Goal: Obtain resource: Obtain resource

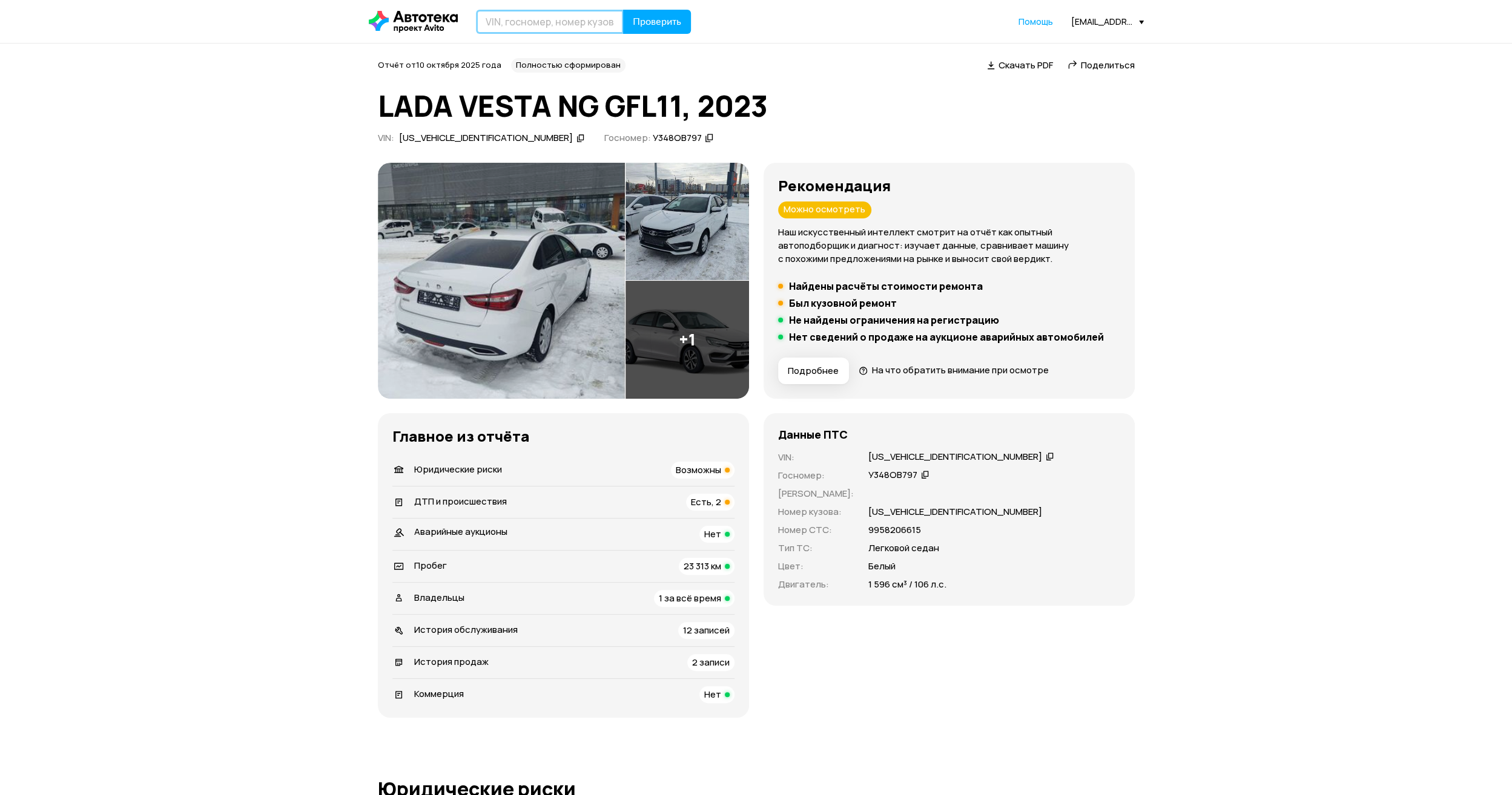
click at [534, 12] on input "text" at bounding box center [550, 22] width 148 height 24
type input "С946ОН777"
click at [627, 12] on button "Проверить" at bounding box center [657, 22] width 68 height 24
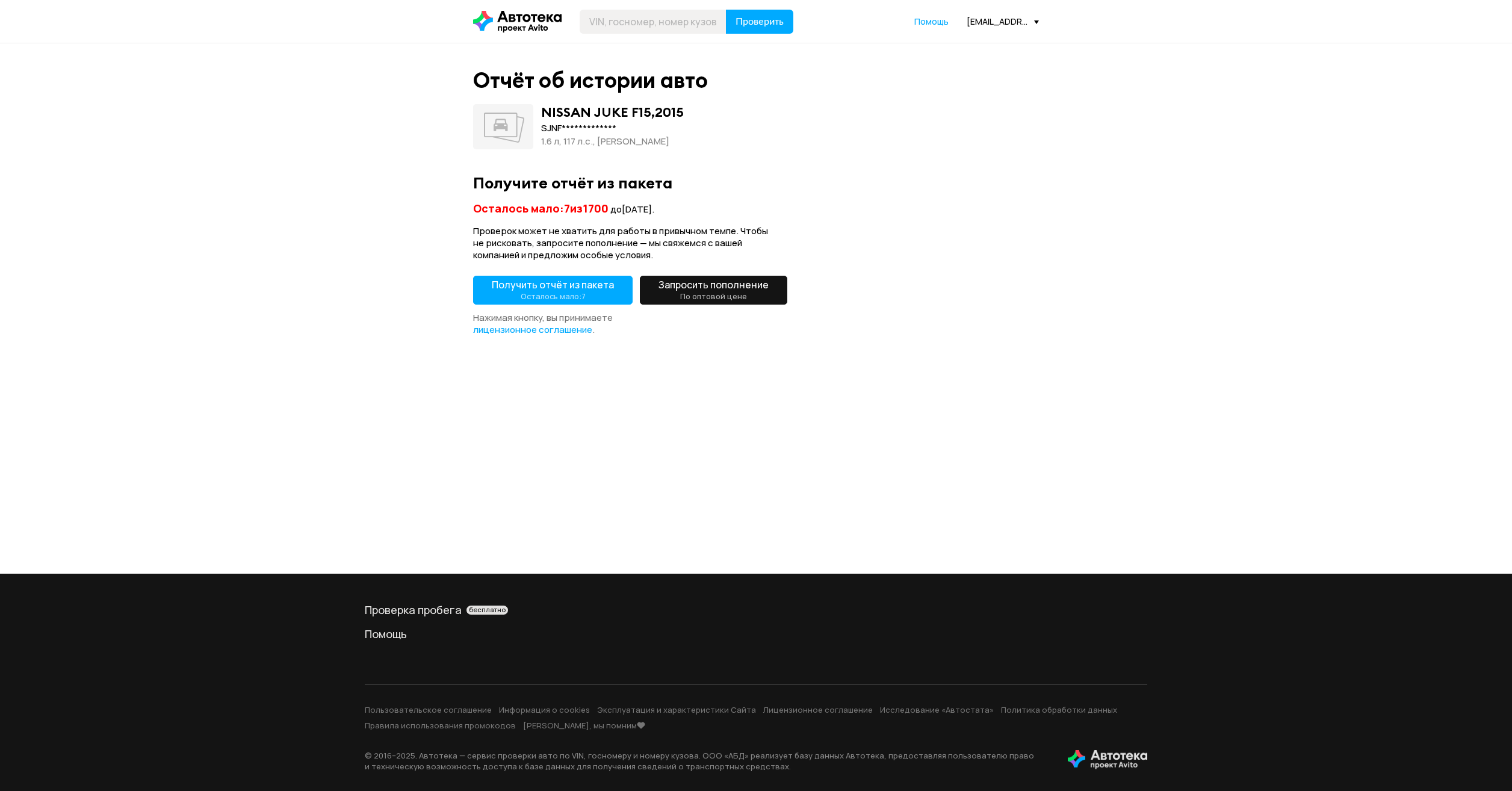
click at [597, 294] on button "Получить отчёт из пакета Осталось мало: 7" at bounding box center [552, 290] width 159 height 29
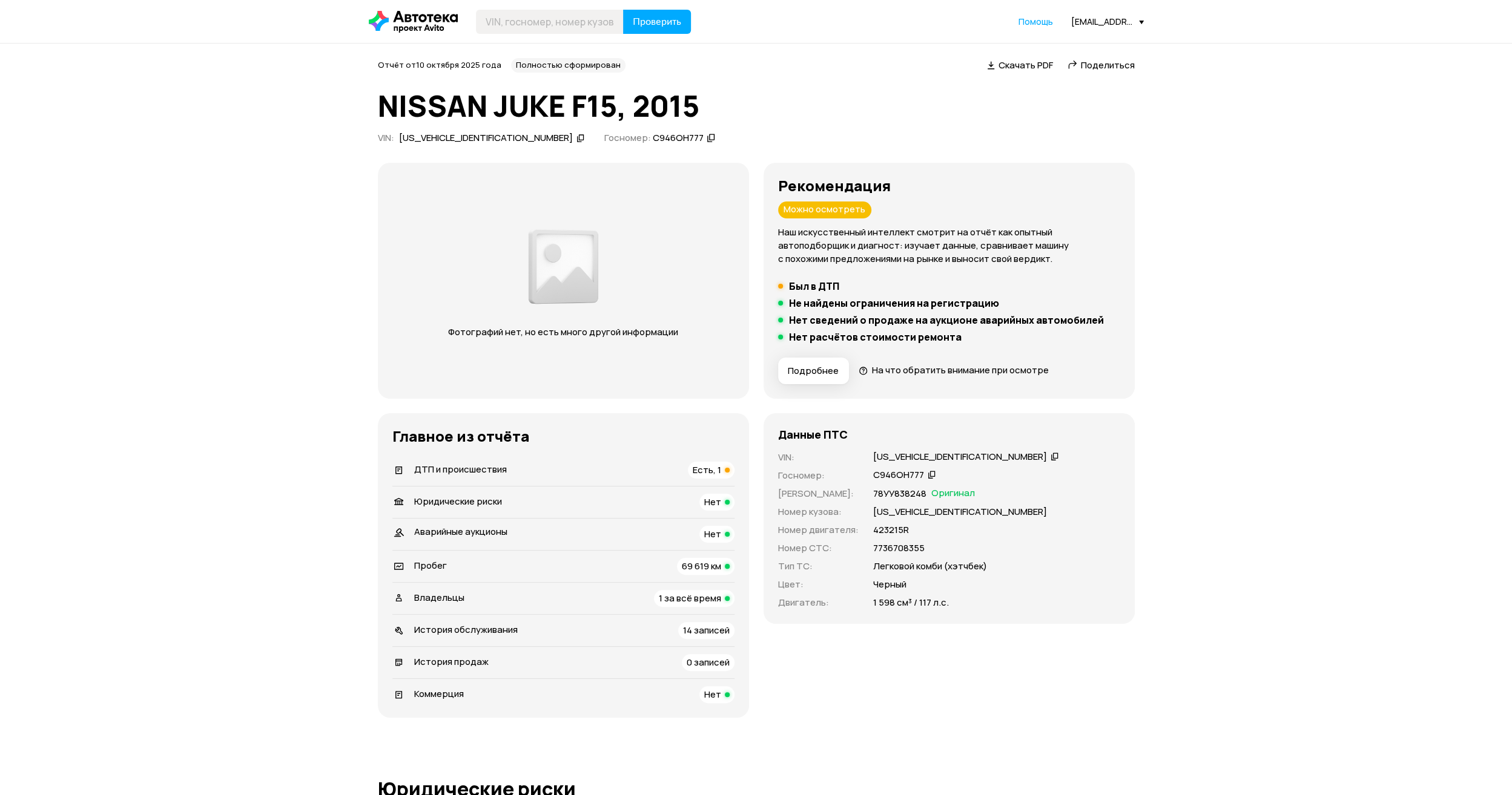
click at [576, 138] on icon at bounding box center [581, 138] width 9 height 12
click at [1093, 24] on div "[EMAIL_ADDRESS][DOMAIN_NAME]" at bounding box center [1107, 21] width 73 height 11
click at [1071, 43] on span "Отчёты" at bounding box center [1053, 42] width 41 height 15
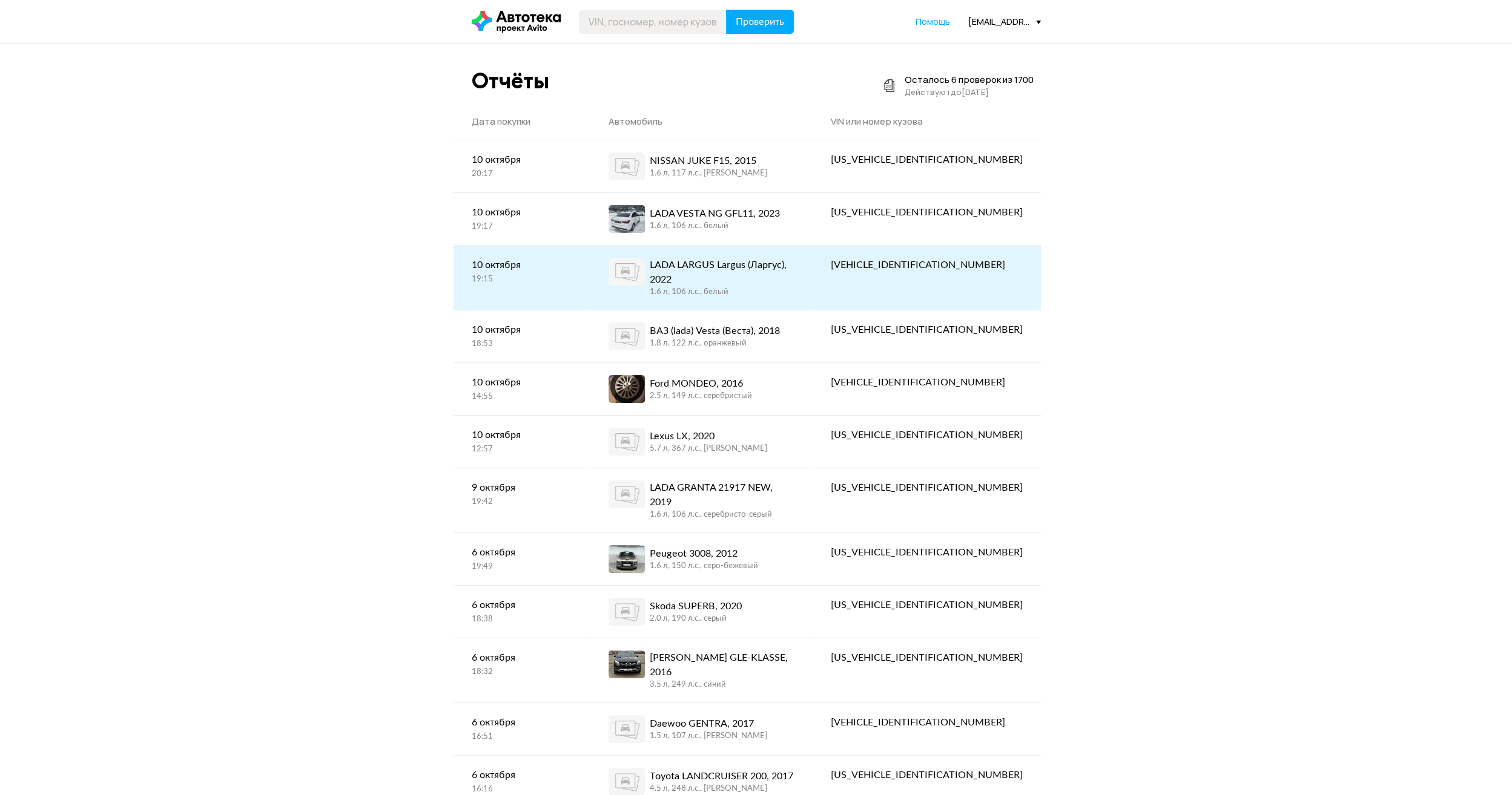
click at [774, 287] on div "1.6 л, 106 л.c., белый" at bounding box center [722, 292] width 145 height 11
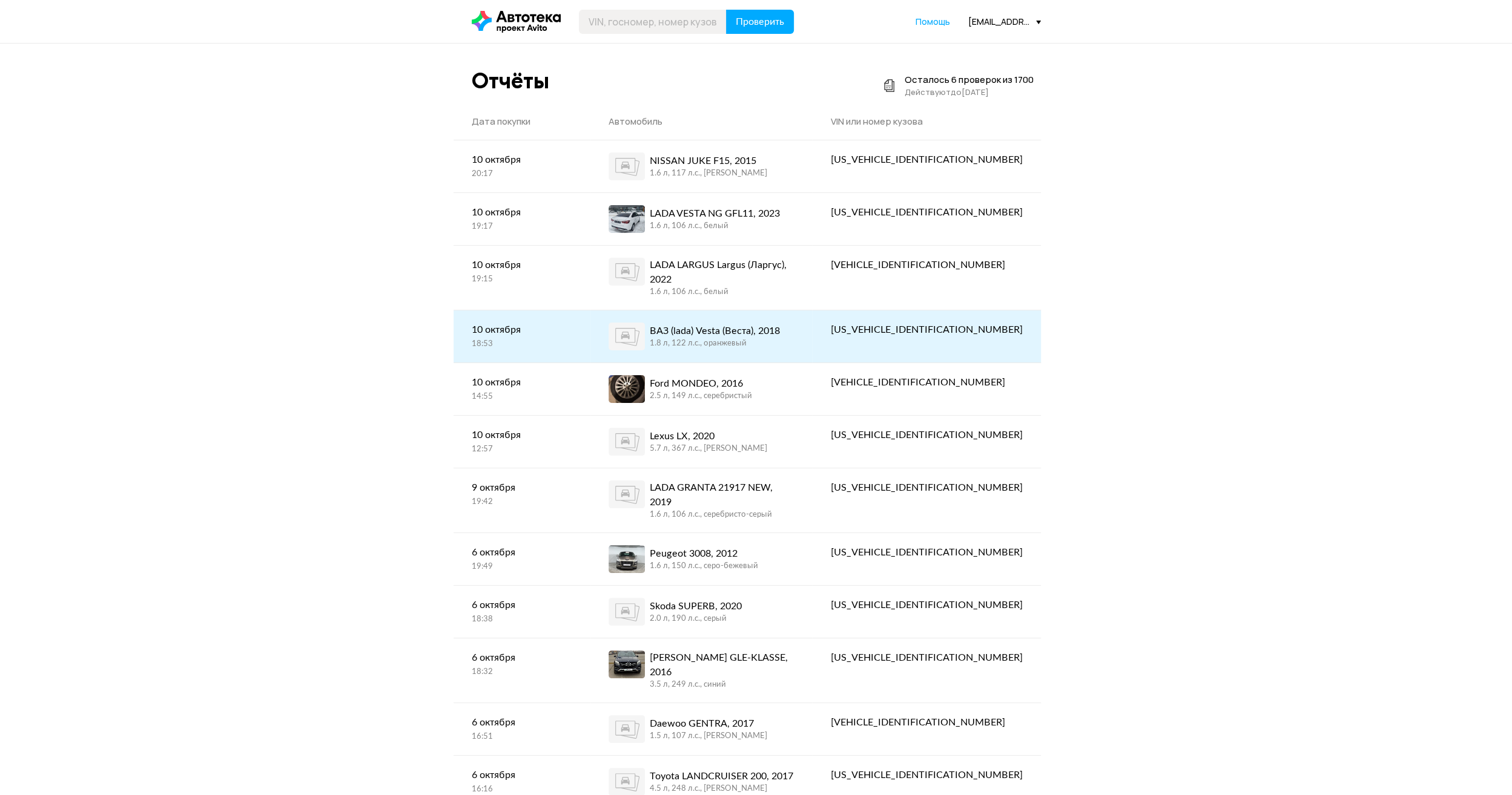
click at [770, 324] on div "ВАЗ (lada) Vesta (Веста), 2018" at bounding box center [715, 330] width 130 height 15
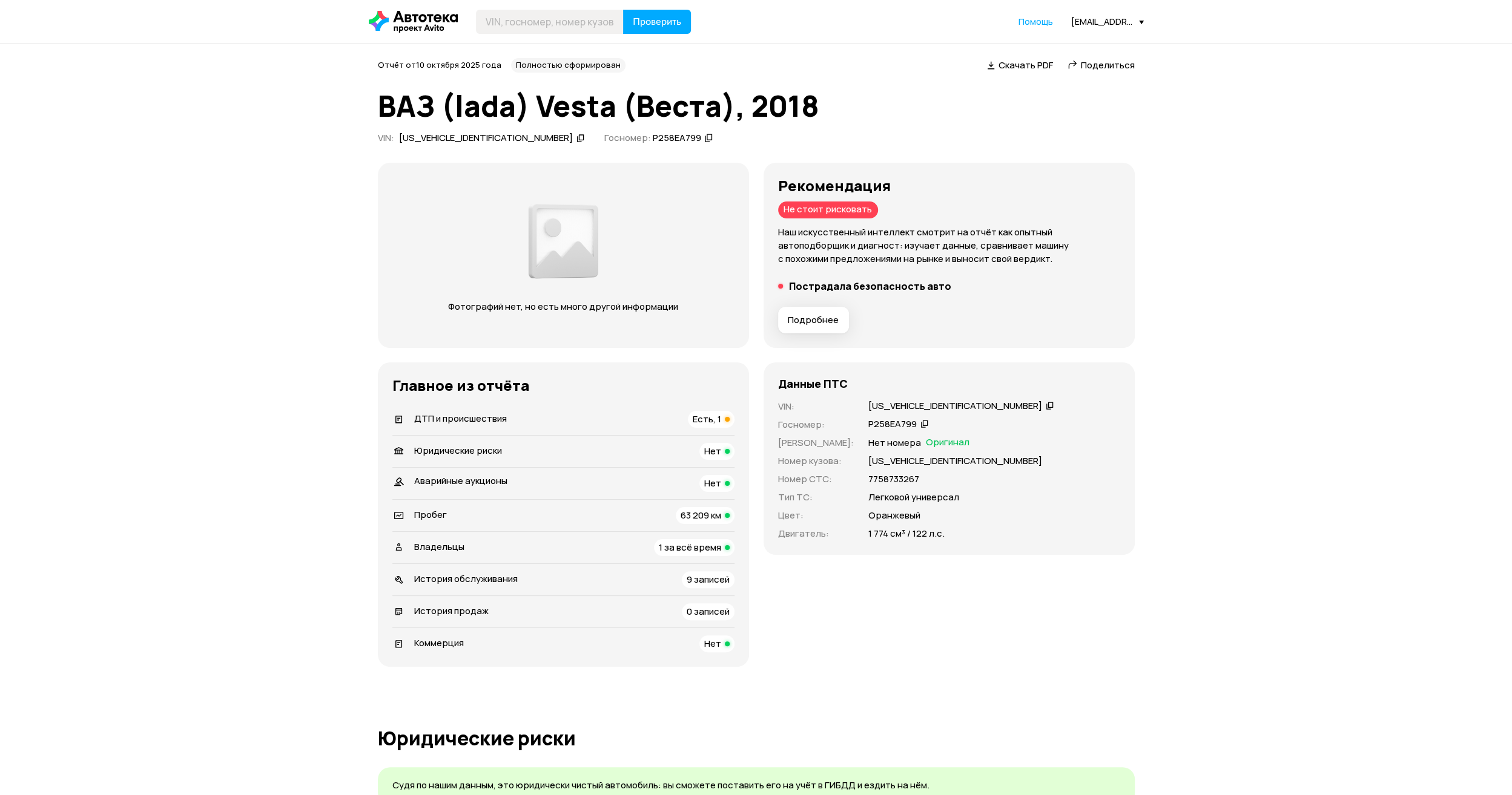
click at [1083, 15] on div "Проверить Помощь [EMAIL_ADDRESS][DOMAIN_NAME]" at bounding box center [756, 22] width 787 height 24
click at [1077, 28] on div "Проверить Помощь [EMAIL_ADDRESS][DOMAIN_NAME]" at bounding box center [756, 22] width 787 height 24
click at [1081, 23] on div "[EMAIL_ADDRESS][DOMAIN_NAME]" at bounding box center [1107, 21] width 73 height 11
click at [1058, 39] on span "Отчёты" at bounding box center [1053, 42] width 41 height 15
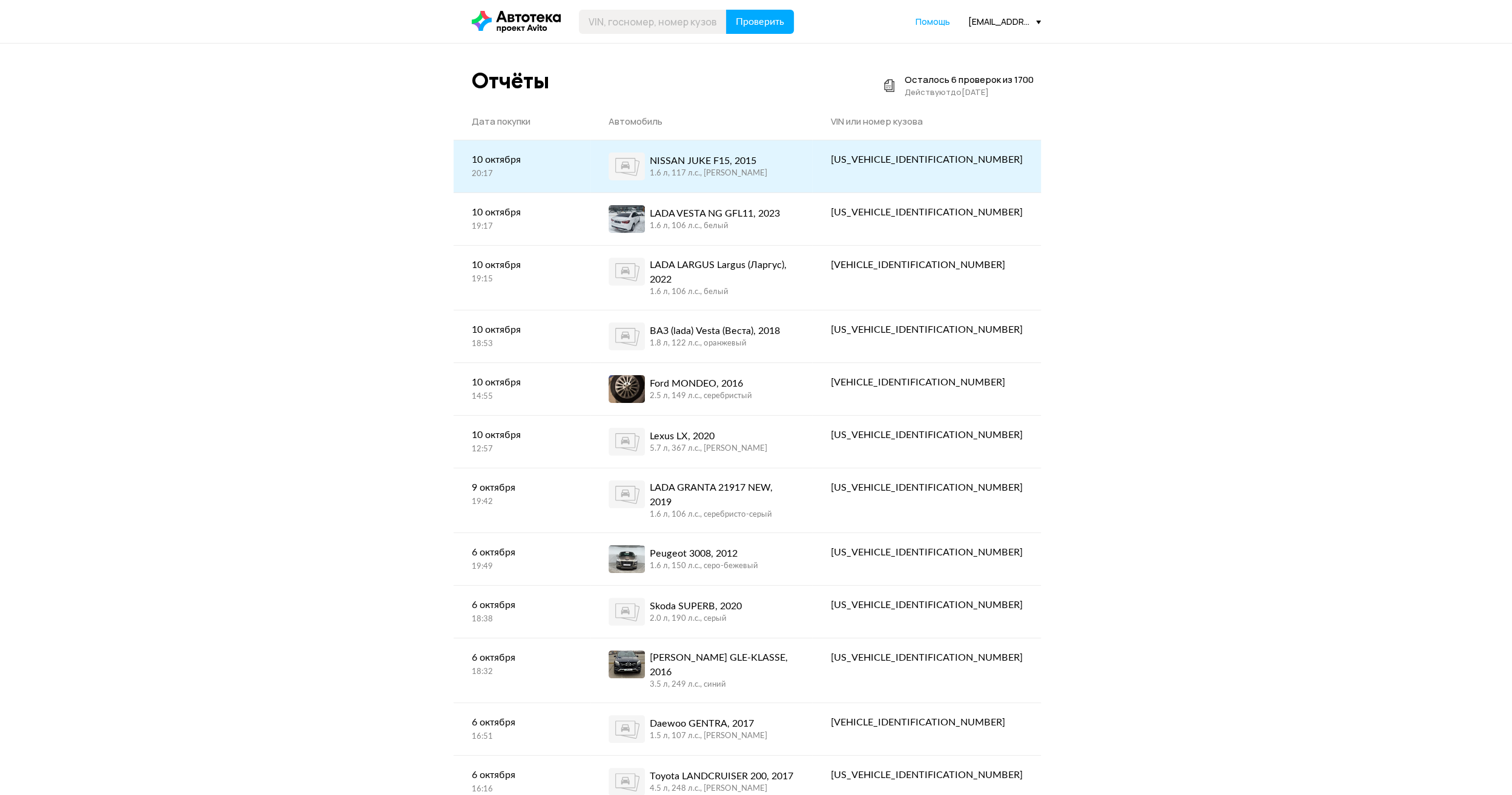
click at [730, 152] on div "NISSAN JUKE F15, 2015 1.6 л, 117 л.c., [PERSON_NAME]" at bounding box center [709, 166] width 118 height 28
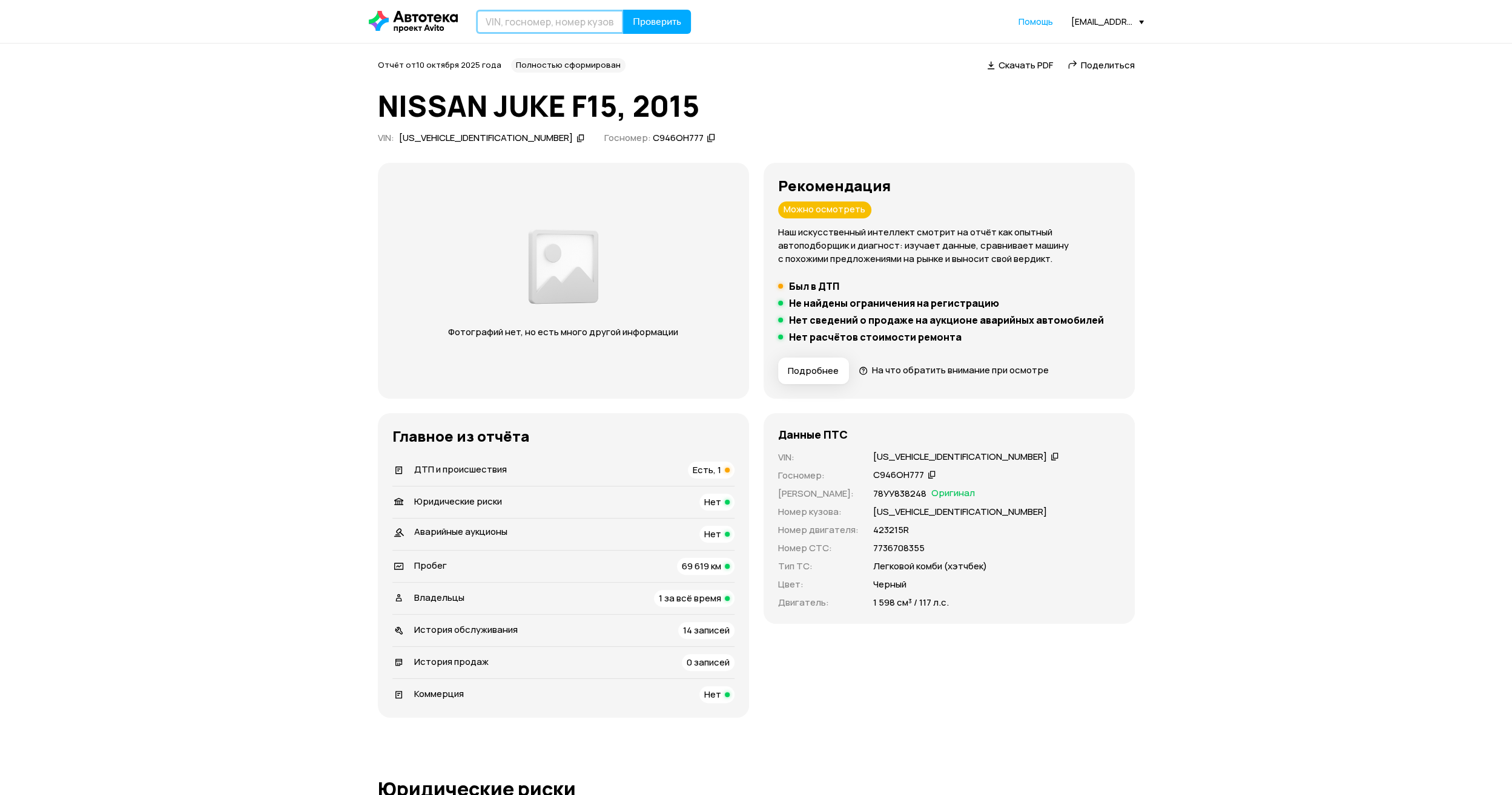
click at [490, 30] on input "text" at bounding box center [550, 22] width 148 height 24
type input "Р711АК550"
click at [668, 25] on span "Проверить" at bounding box center [657, 22] width 48 height 10
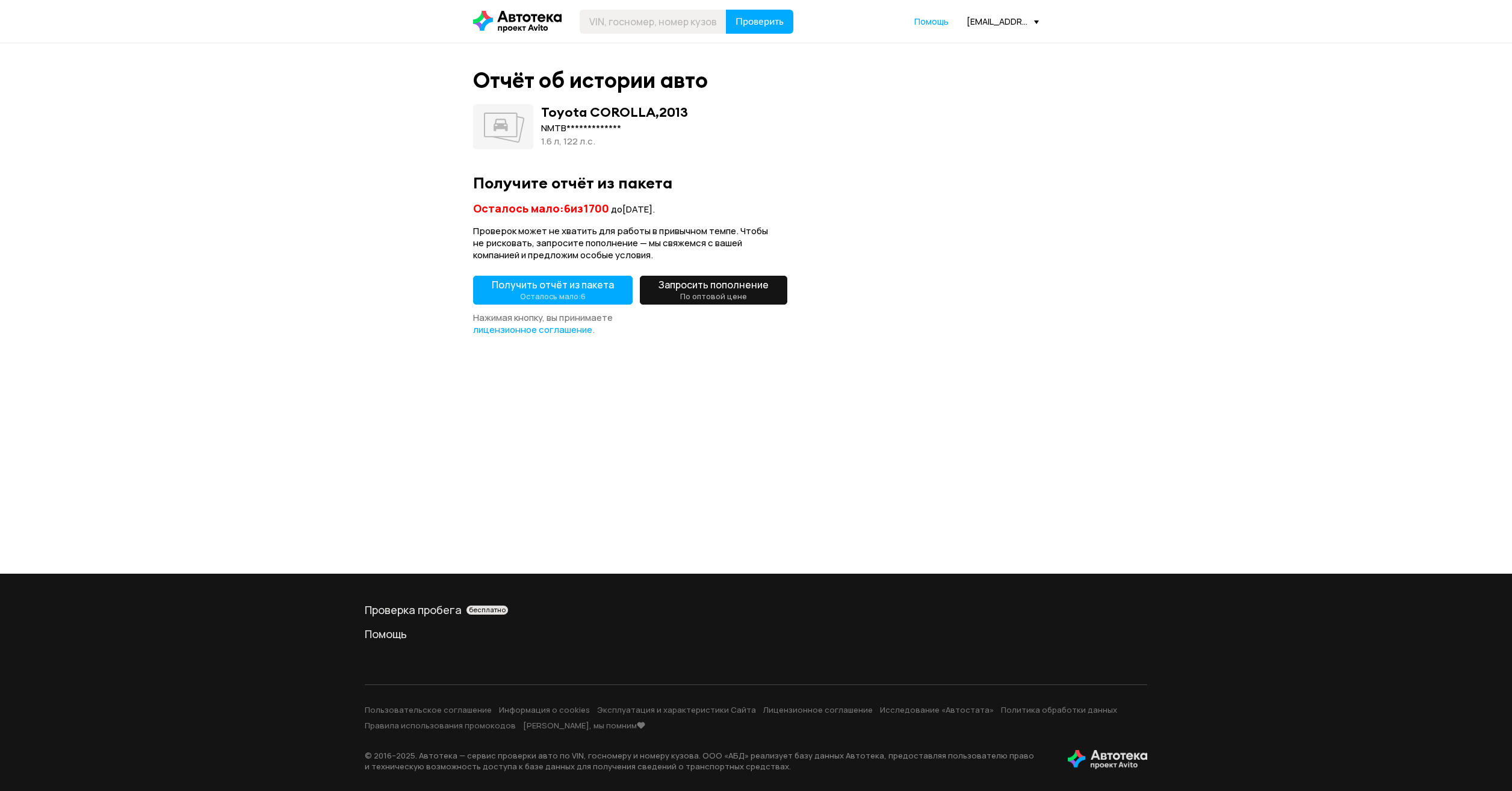
click at [592, 290] on span "Получить отчёт из пакета Осталось мало: 6" at bounding box center [553, 290] width 122 height 24
